Goal: Task Accomplishment & Management: Manage account settings

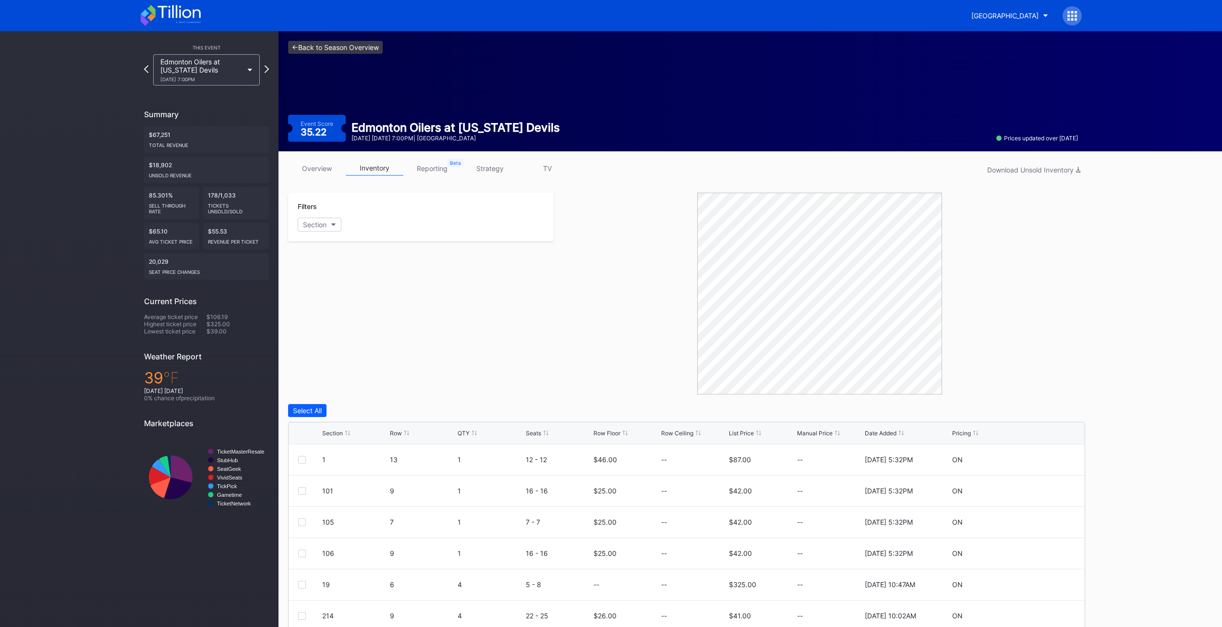
click at [348, 49] on link "<- Back to Season Overview" at bounding box center [335, 47] width 95 height 13
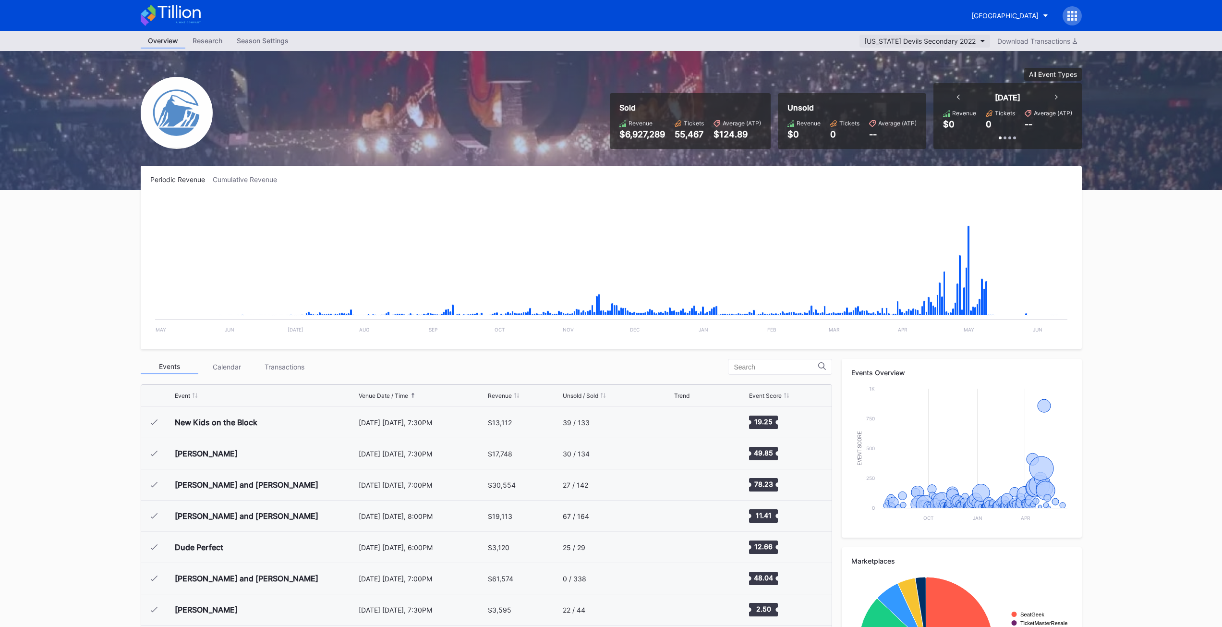
click at [938, 43] on div "[US_STATE] Devils Secondary 2022" at bounding box center [920, 41] width 111 height 8
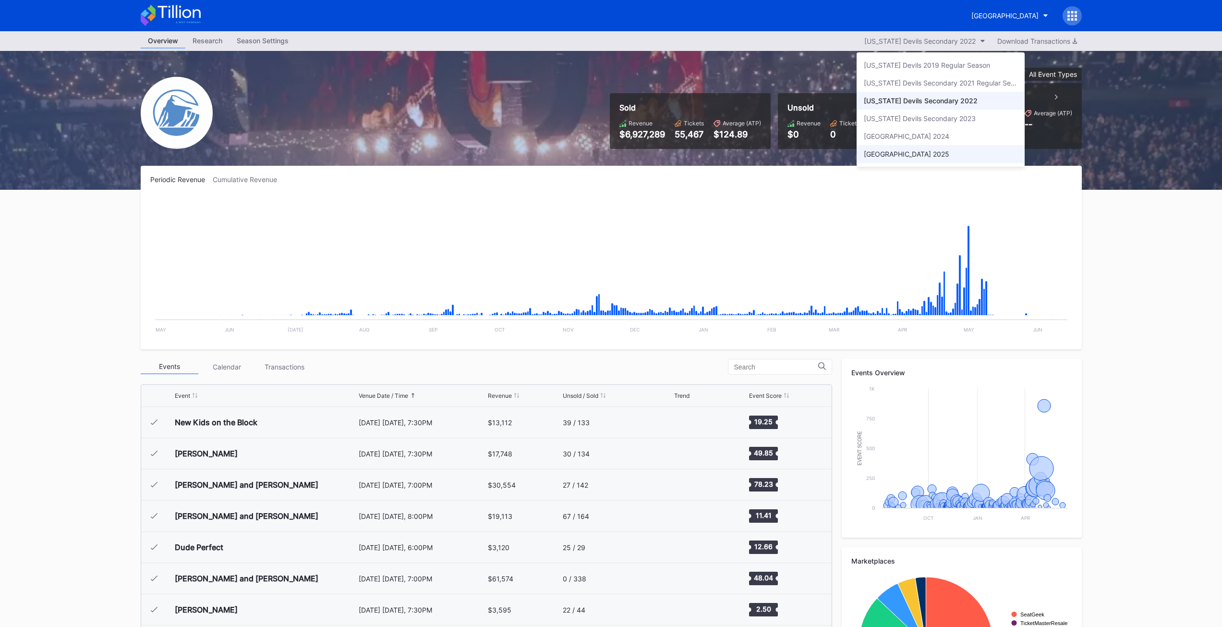
click at [920, 152] on div "[GEOGRAPHIC_DATA] 2025" at bounding box center [906, 154] width 85 height 8
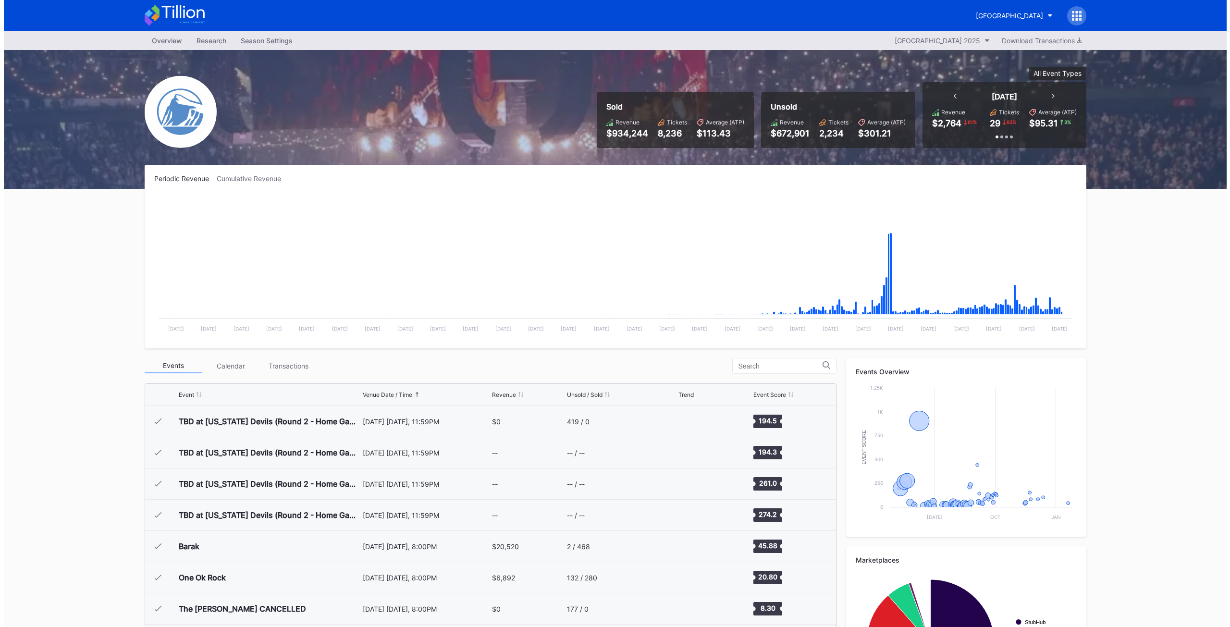
scroll to position [999, 0]
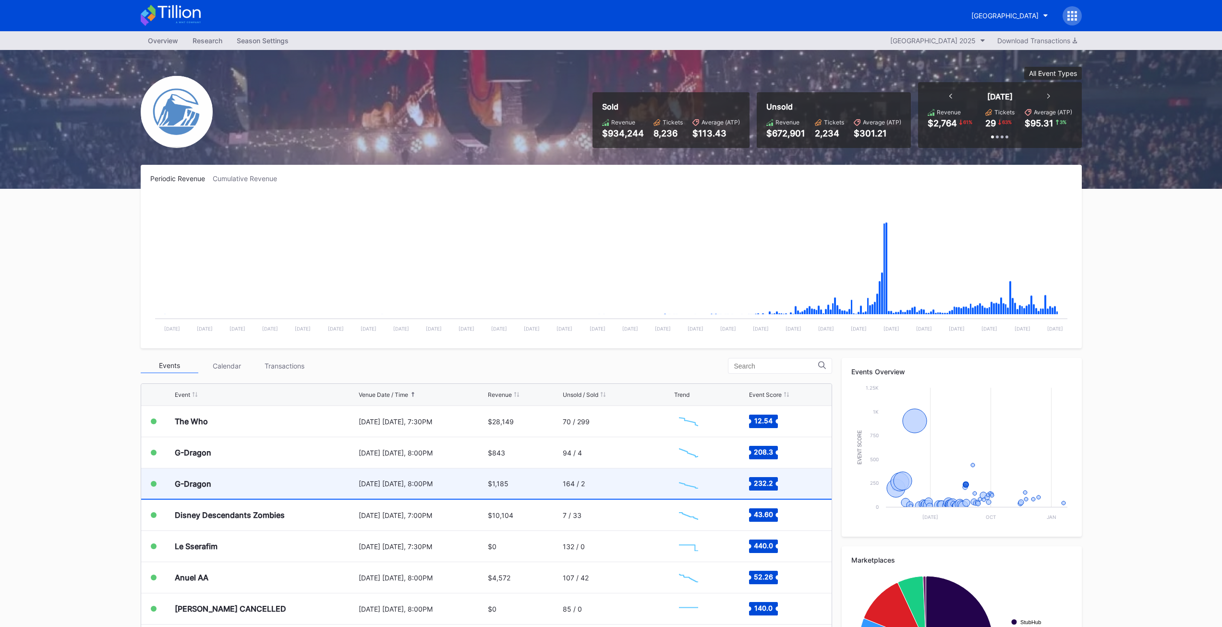
click at [203, 488] on div "G-Dragon" at bounding box center [193, 484] width 37 height 10
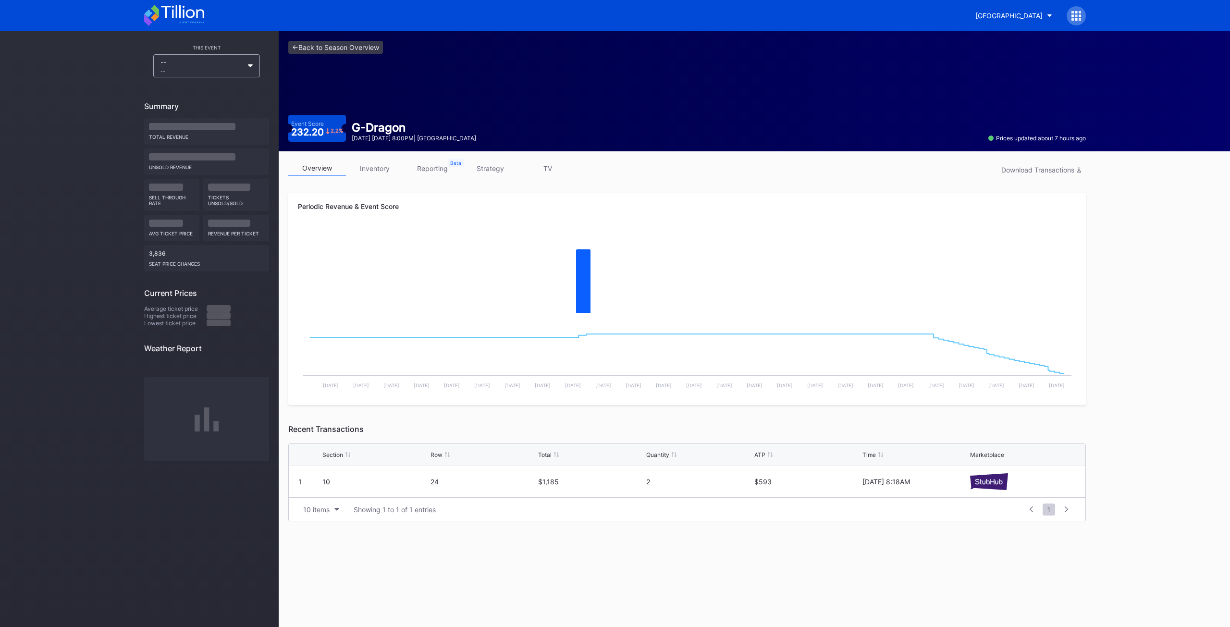
click at [366, 173] on link "inventory" at bounding box center [375, 168] width 58 height 15
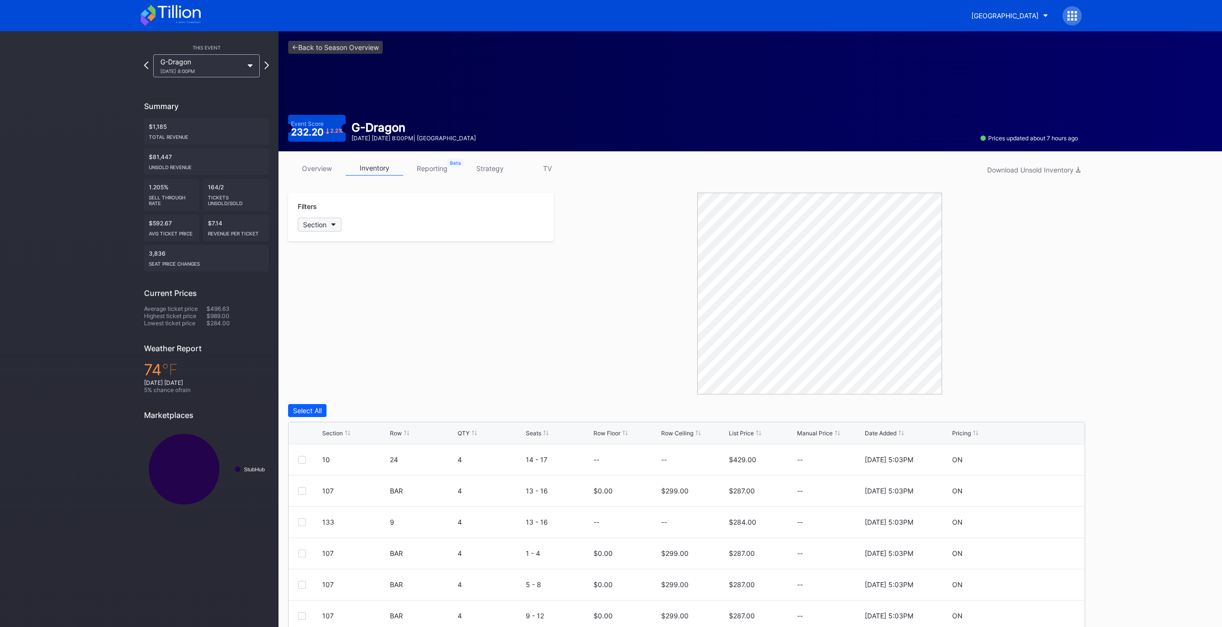
click at [330, 222] on button "Section" at bounding box center [320, 225] width 44 height 14
click at [326, 326] on div "23" at bounding box center [354, 332] width 112 height 18
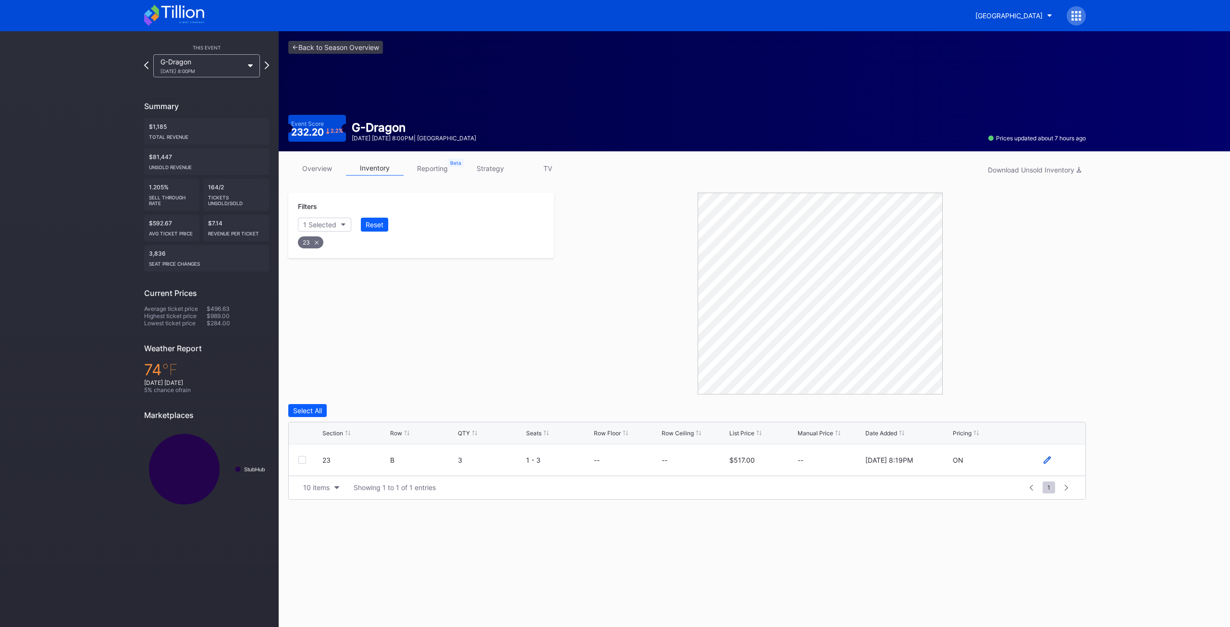
click at [1047, 460] on icon at bounding box center [1046, 459] width 7 height 7
click at [1034, 463] on div "Cancel" at bounding box center [1035, 463] width 22 height 8
click at [303, 414] on div "Select All" at bounding box center [307, 410] width 29 height 8
click at [1061, 413] on div "Delete 1 Row" at bounding box center [1061, 410] width 39 height 8
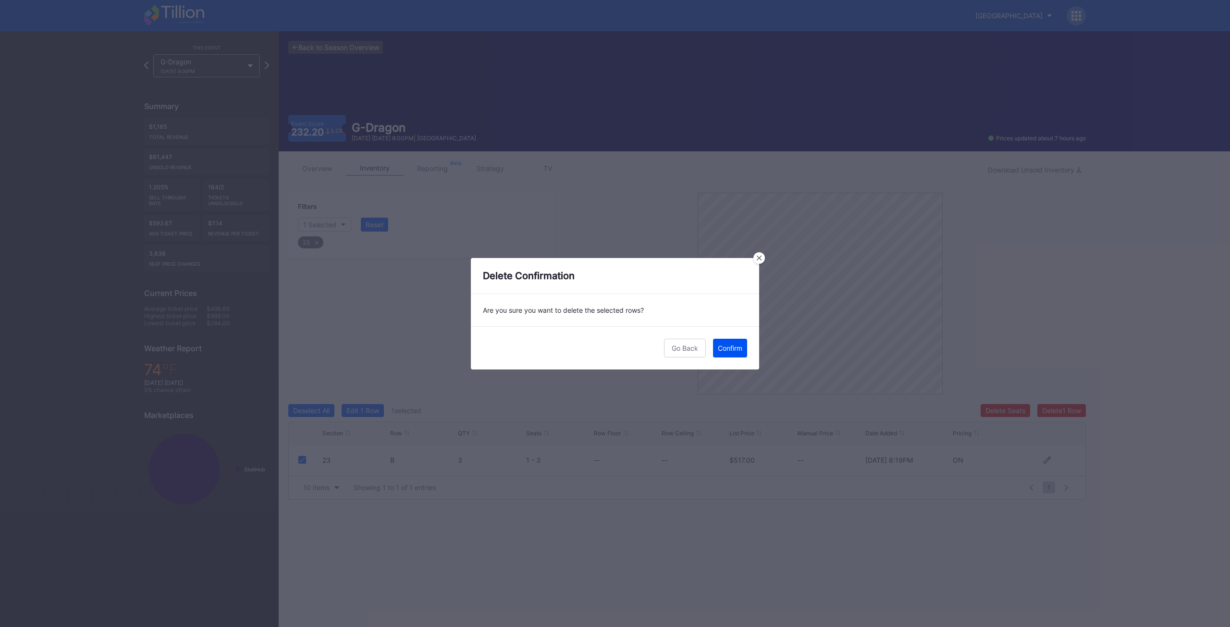
click at [727, 350] on div "Confirm" at bounding box center [730, 348] width 24 height 8
